Goal: Task Accomplishment & Management: Use online tool/utility

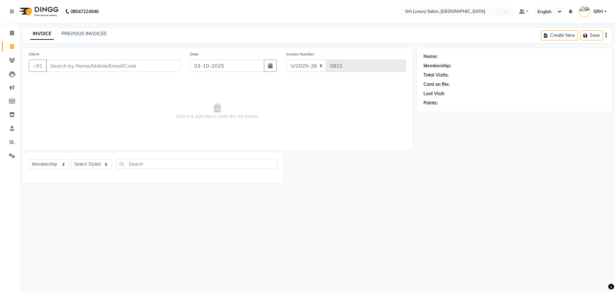
select select "4389"
click at [145, 167] on input "text" at bounding box center [196, 164] width 161 height 10
click at [50, 166] on select "Select Service Product Membership Package Voucher Prepaid Gift Card" at bounding box center [49, 164] width 40 height 10
select select "service"
click at [29, 159] on select "Select Service Product Membership Package Voucher Prepaid Gift Card" at bounding box center [49, 164] width 40 height 10
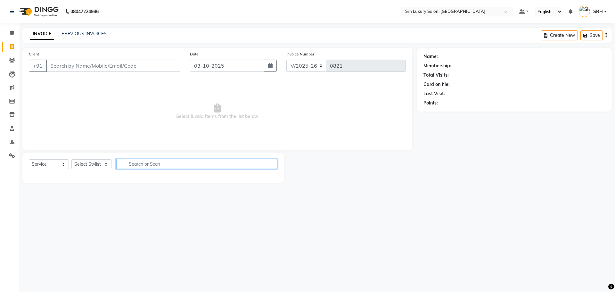
click at [138, 163] on input "text" at bounding box center [196, 164] width 161 height 10
type input "G"
click at [92, 165] on select "Select Stylist [PERSON_NAME] [PERSON_NAME] [PERSON_NAME] [PERSON_NAME] [PERSON_…" at bounding box center [91, 164] width 40 height 10
select select "32300"
click at [71, 159] on select "Select Stylist [PERSON_NAME] [PERSON_NAME] [PERSON_NAME] [PERSON_NAME] [PERSON_…" at bounding box center [91, 164] width 40 height 10
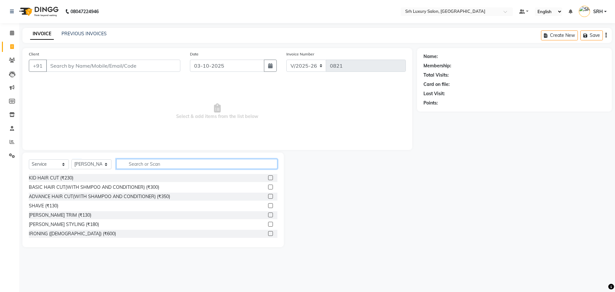
click at [151, 163] on input "text" at bounding box center [196, 164] width 161 height 10
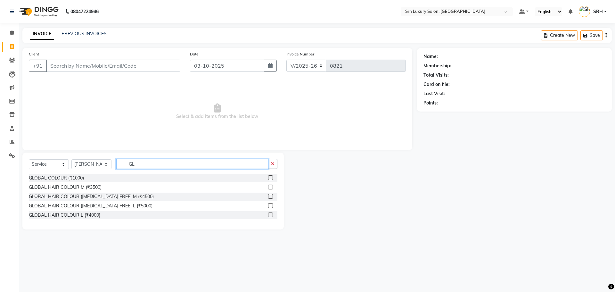
type input "G"
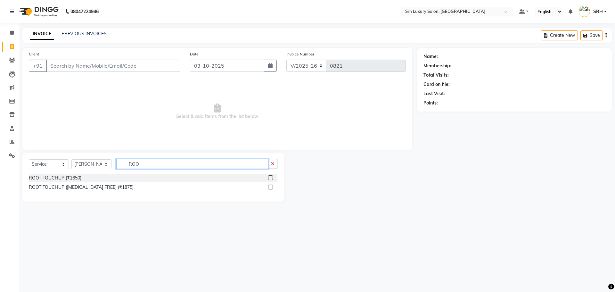
type input "ROOT"
click at [151, 163] on input "ROOT" at bounding box center [192, 164] width 152 height 10
drag, startPoint x: 141, startPoint y: 163, endPoint x: 111, endPoint y: 161, distance: 30.2
click at [111, 161] on div "Select Service Product Membership Package Voucher Prepaid Gift Card Select Styl…" at bounding box center [153, 166] width 249 height 15
